Goal: Navigation & Orientation: Find specific page/section

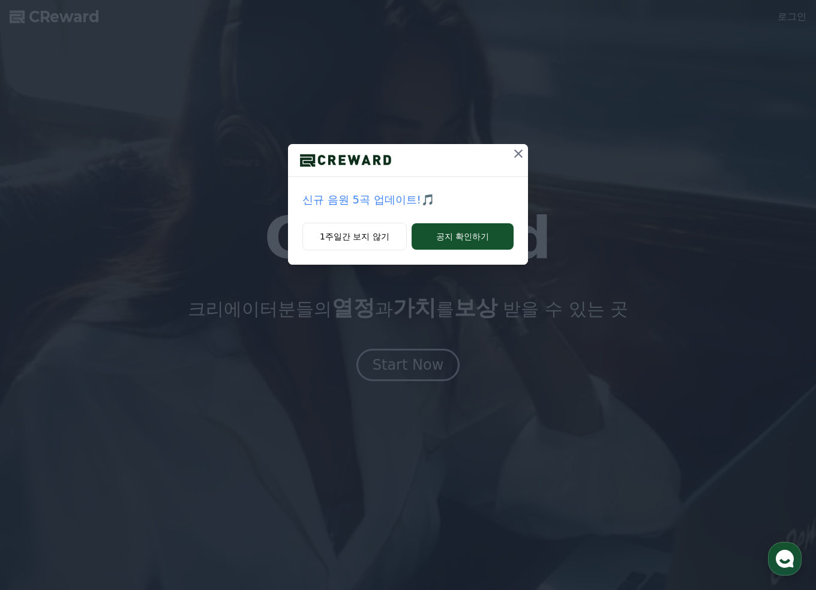
click at [519, 146] on button at bounding box center [518, 153] width 19 height 19
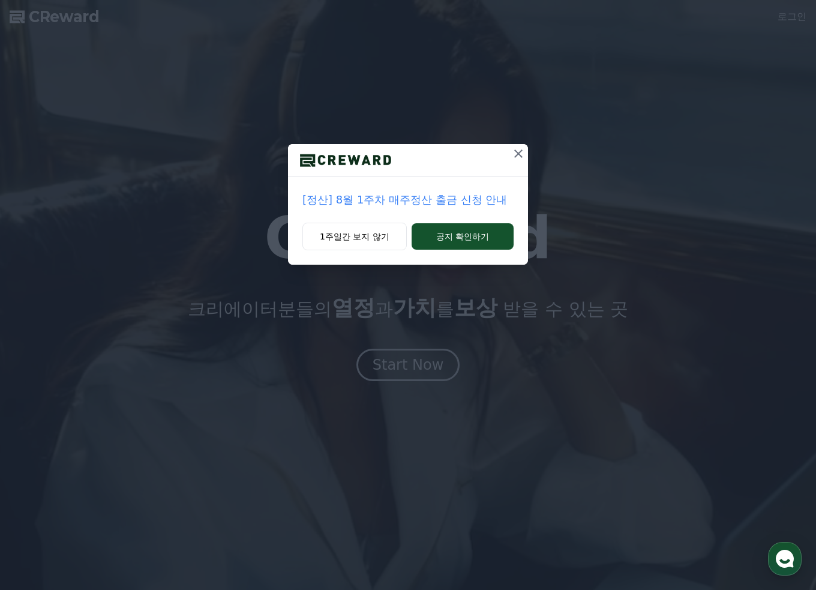
click at [511, 154] on icon at bounding box center [518, 153] width 14 height 14
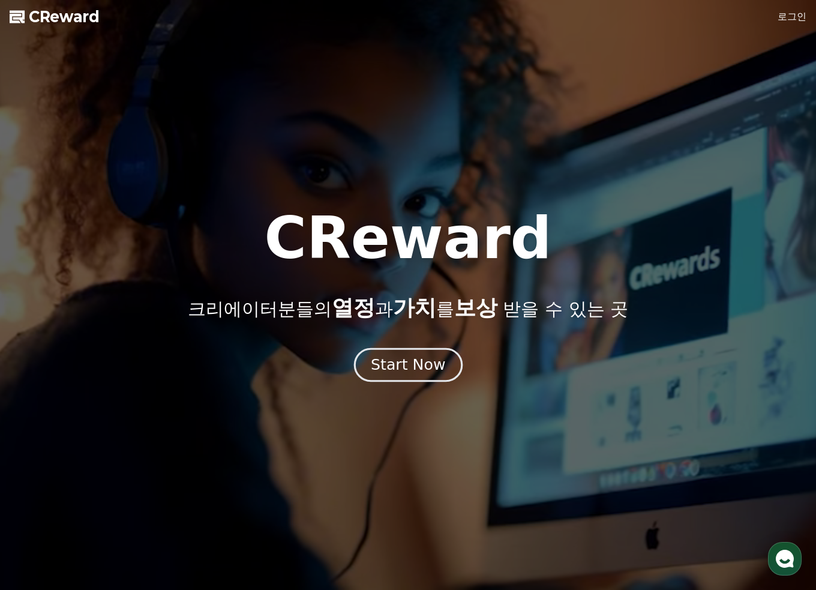
click at [437, 351] on button "Start Now" at bounding box center [407, 364] width 109 height 34
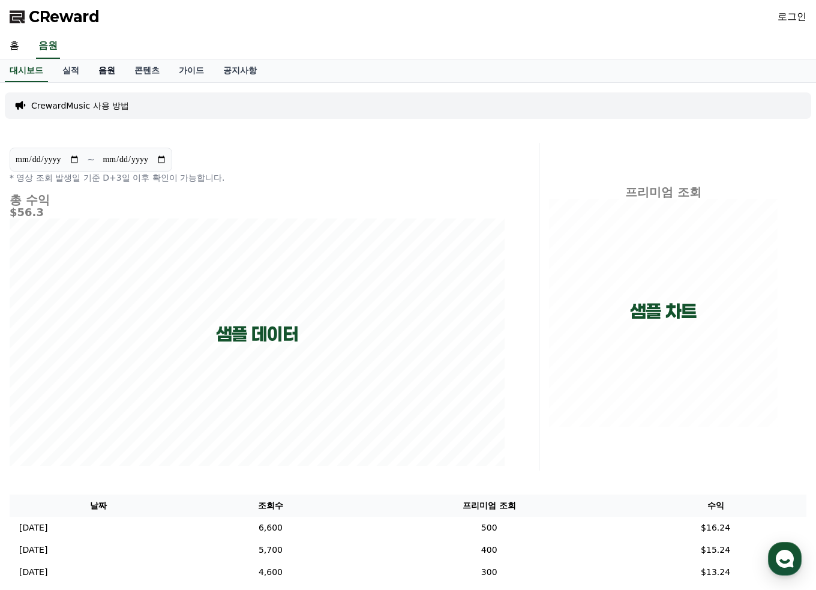
click at [99, 67] on link "음원" at bounding box center [107, 70] width 36 height 23
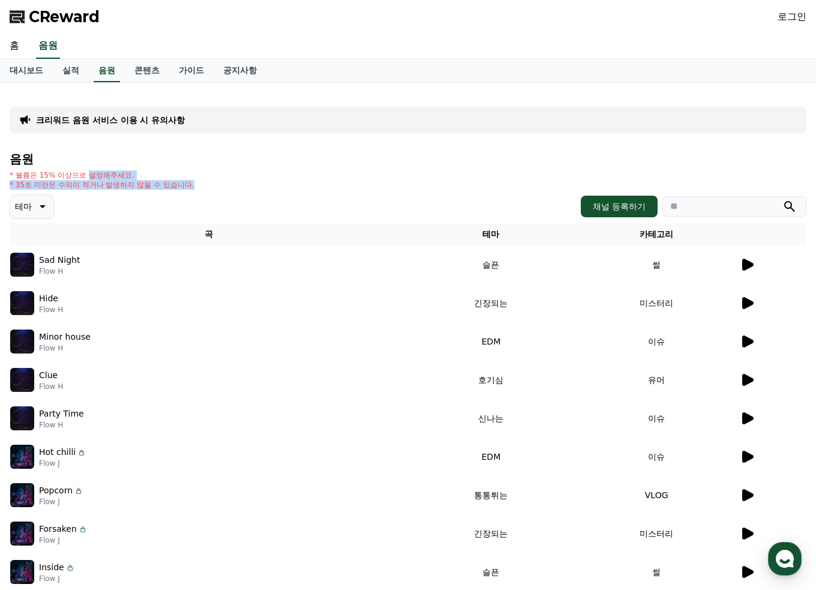
drag, startPoint x: 229, startPoint y: 185, endPoint x: 197, endPoint y: 175, distance: 33.2
click at [89, 167] on div "음원 * 볼륨은 15% 이상으로 설정해주세요. * 35초 미만은 수익이 적거나 발생하지 않을 수 있습니다. 테마 채널 등록하기 곡 테마 카테고…" at bounding box center [408, 402] width 797 height 501
click at [266, 176] on div "* 볼륨은 15% 이상으로 설정해주세요. * 35초 미만은 수익이 적거나 발생하지 않을 수 있습니다." at bounding box center [408, 179] width 797 height 19
click at [144, 70] on link "콘텐츠" at bounding box center [147, 70] width 44 height 23
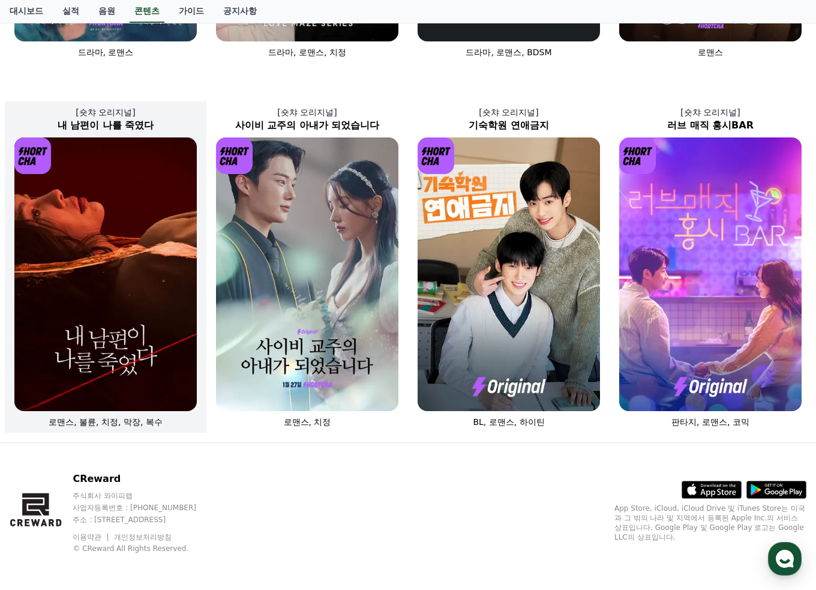
scroll to position [376, 0]
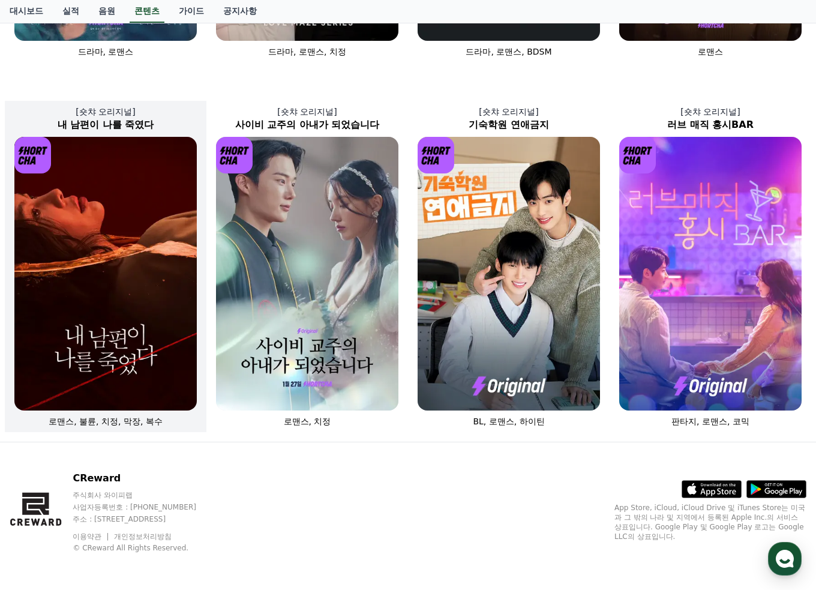
click at [143, 181] on img at bounding box center [105, 274] width 182 height 274
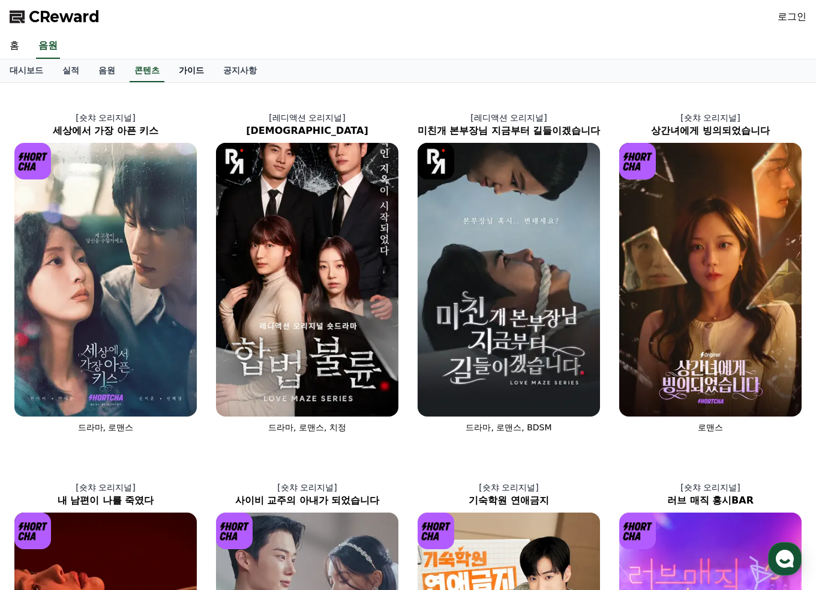
click at [211, 60] on link "가이드" at bounding box center [191, 70] width 44 height 23
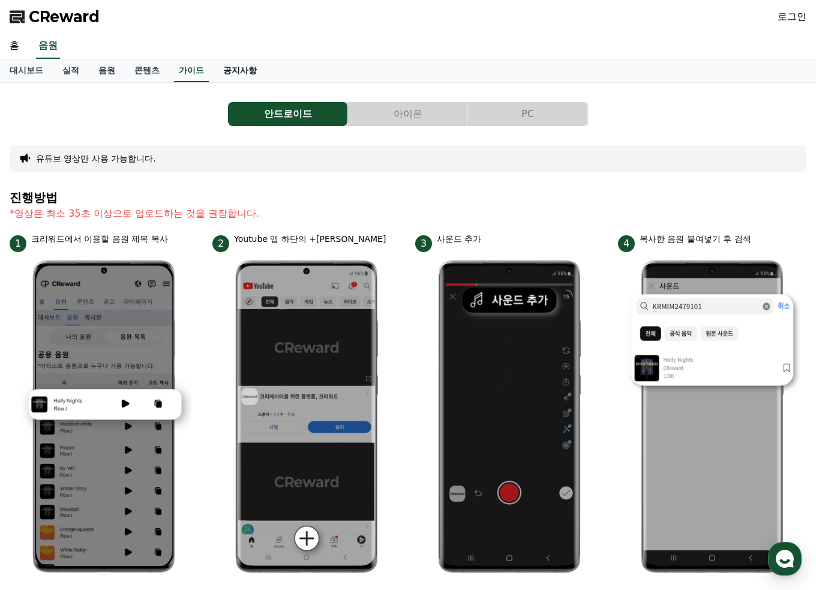
click at [241, 71] on link "공지사항" at bounding box center [240, 70] width 53 height 23
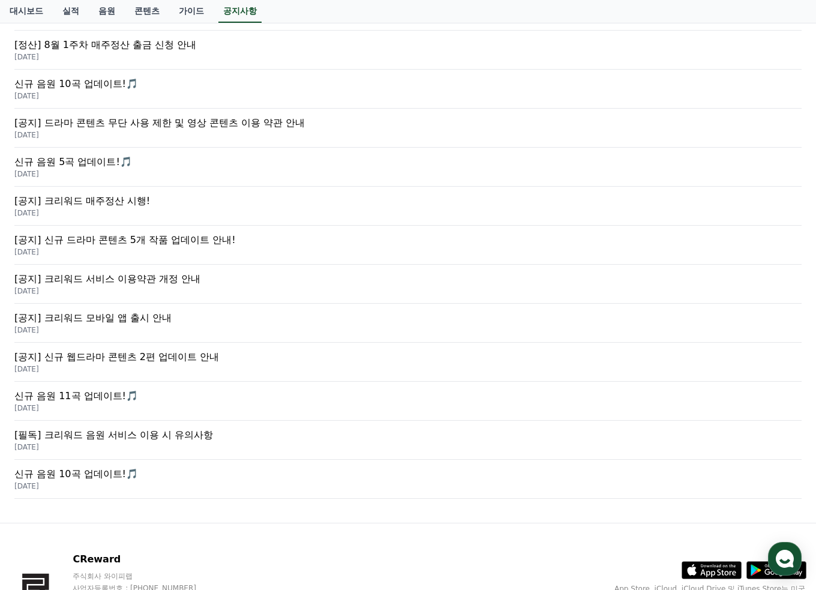
scroll to position [236, 0]
